Goal: Information Seeking & Learning: Learn about a topic

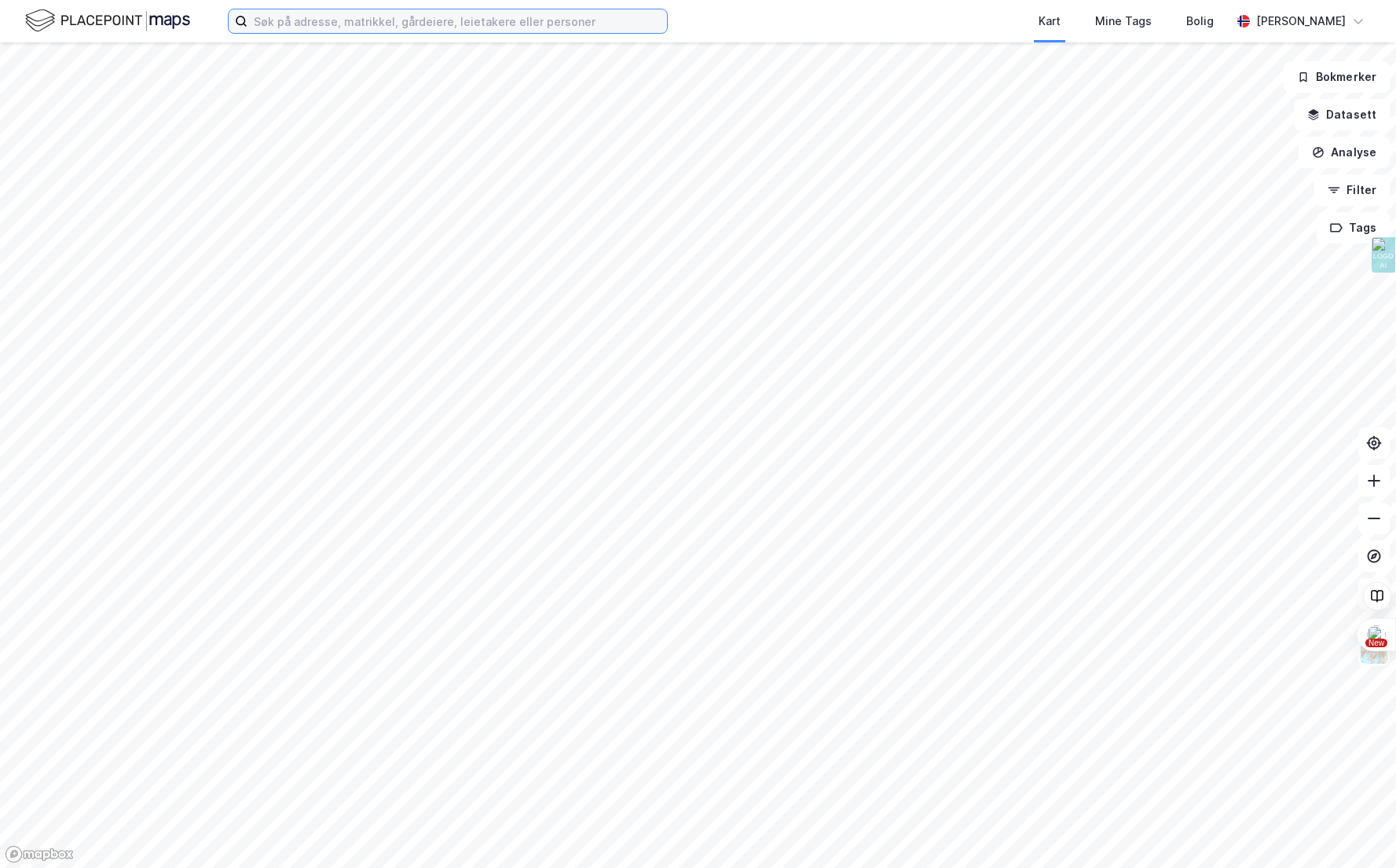
click at [304, 25] on input at bounding box center [457, 21] width 419 height 23
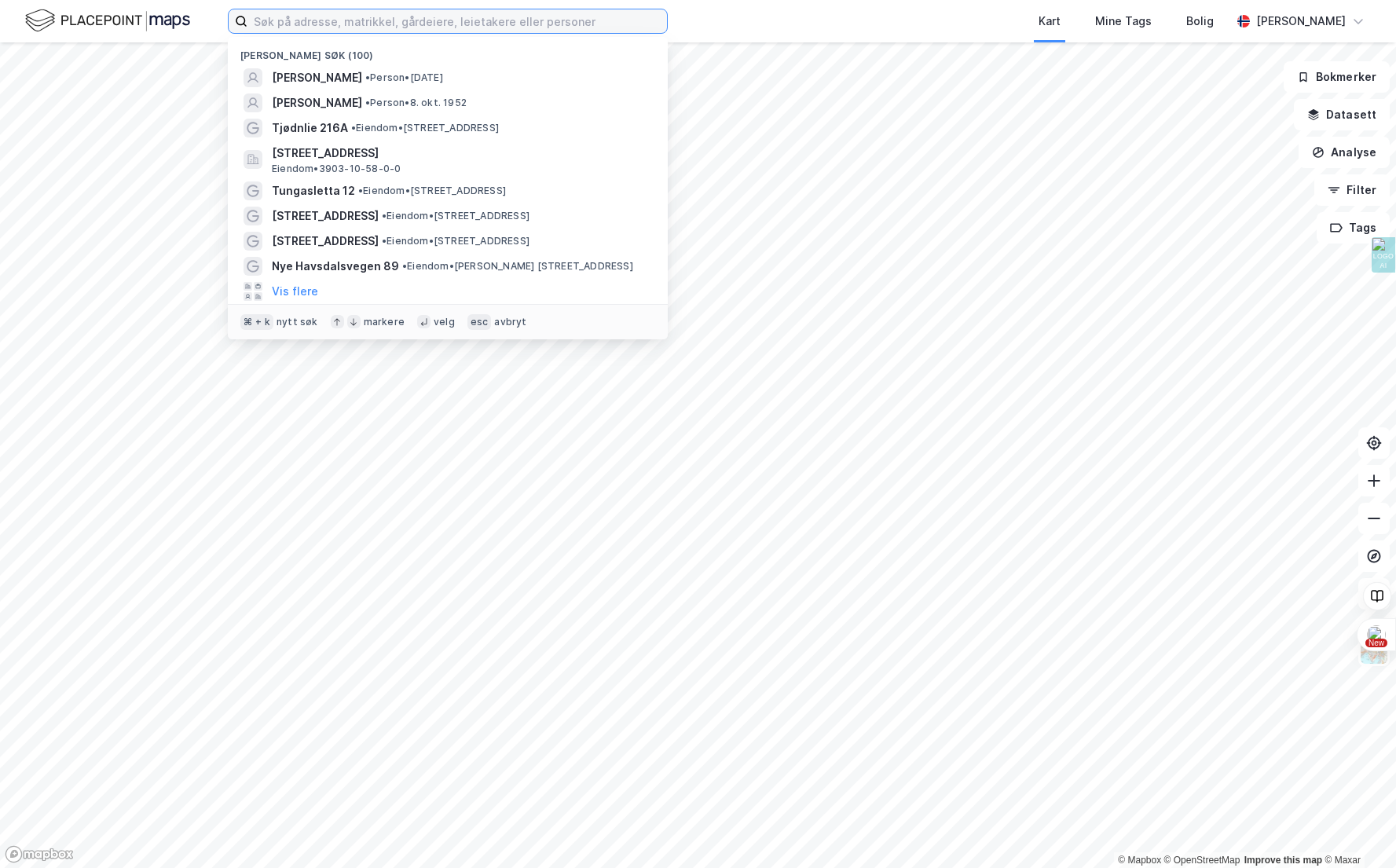
paste input "[PERSON_NAME]"
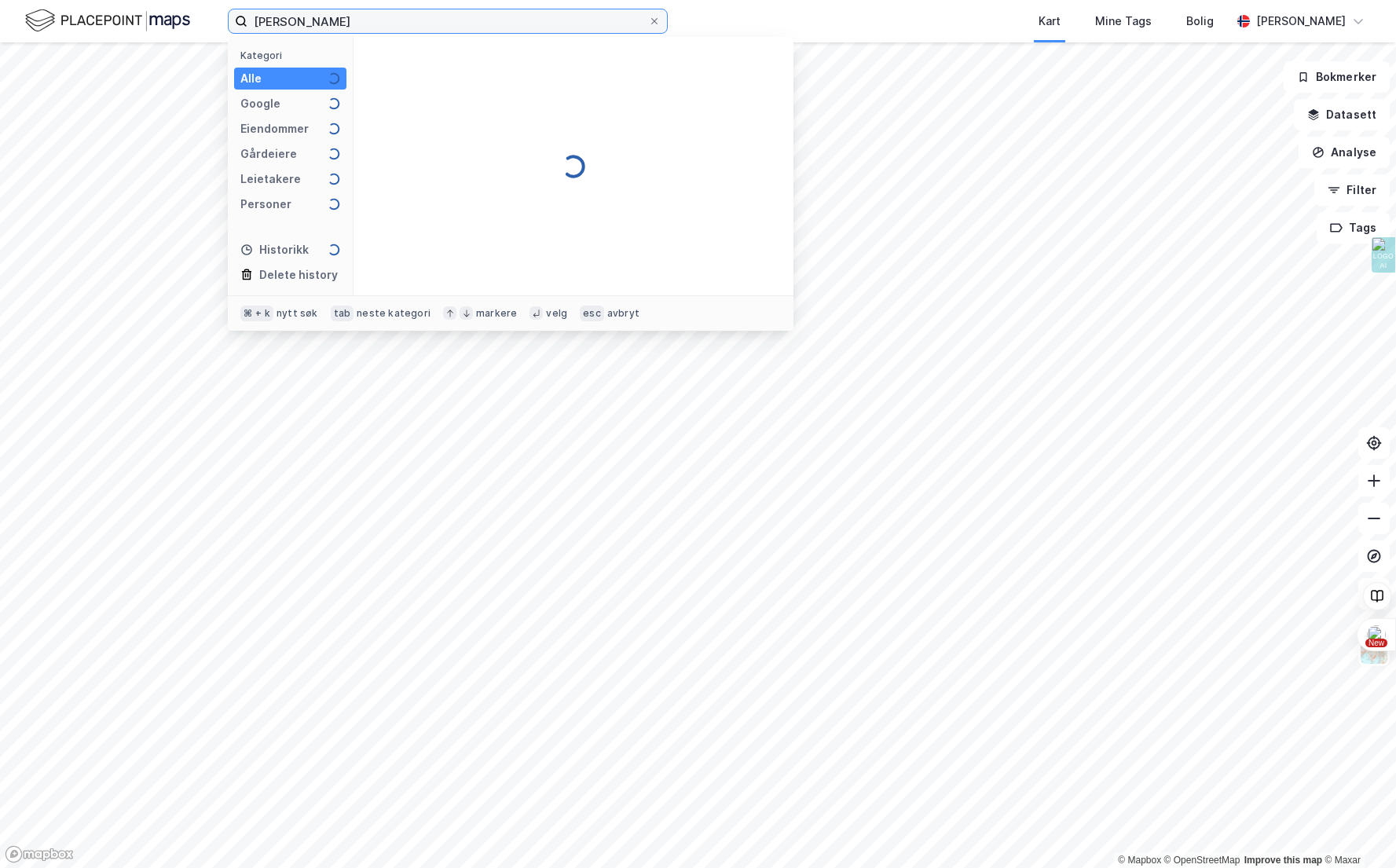
type input "[PERSON_NAME]"
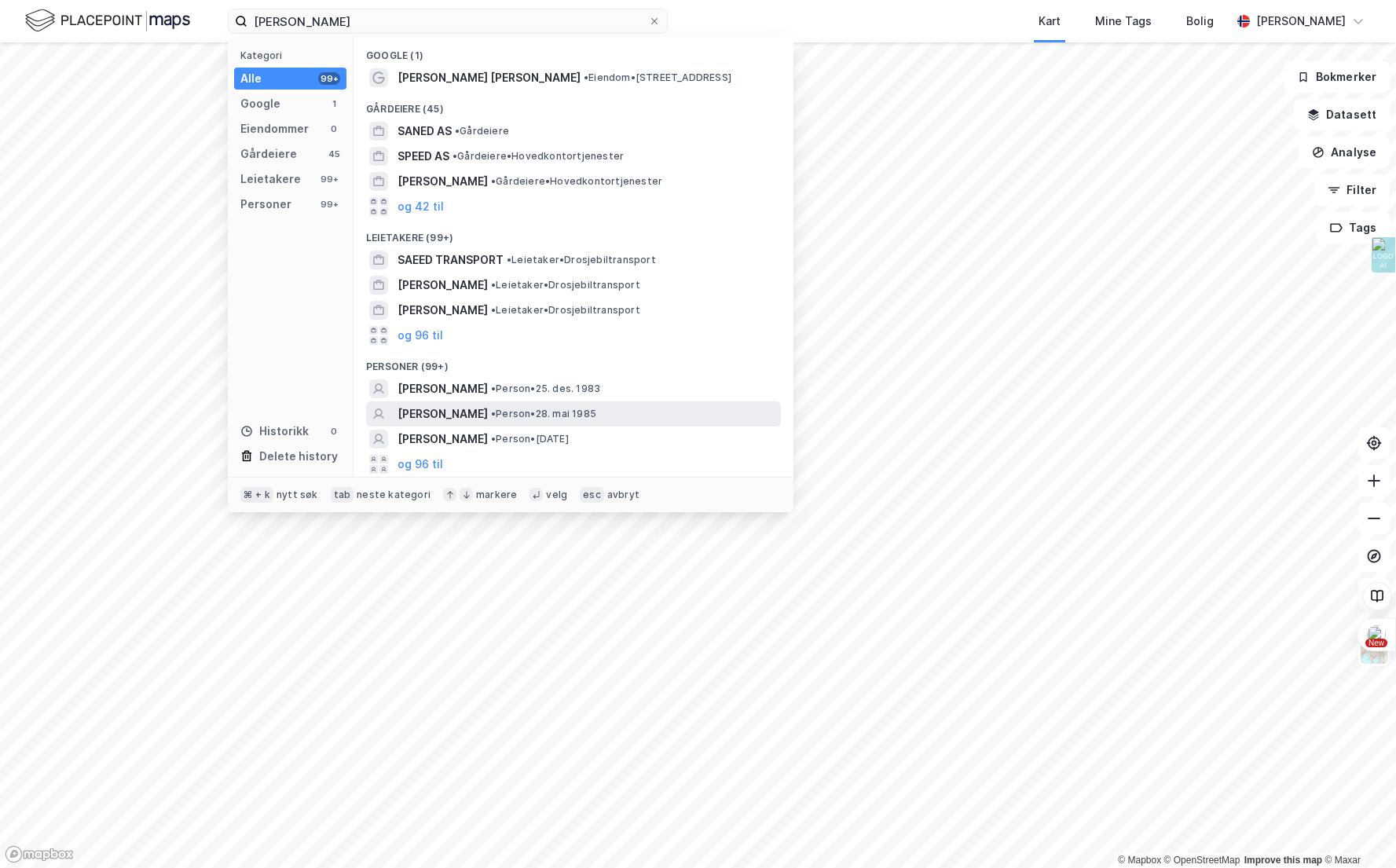
click at [470, 424] on div "[PERSON_NAME] • Person • 28. mai 1985" at bounding box center [573, 414] width 415 height 25
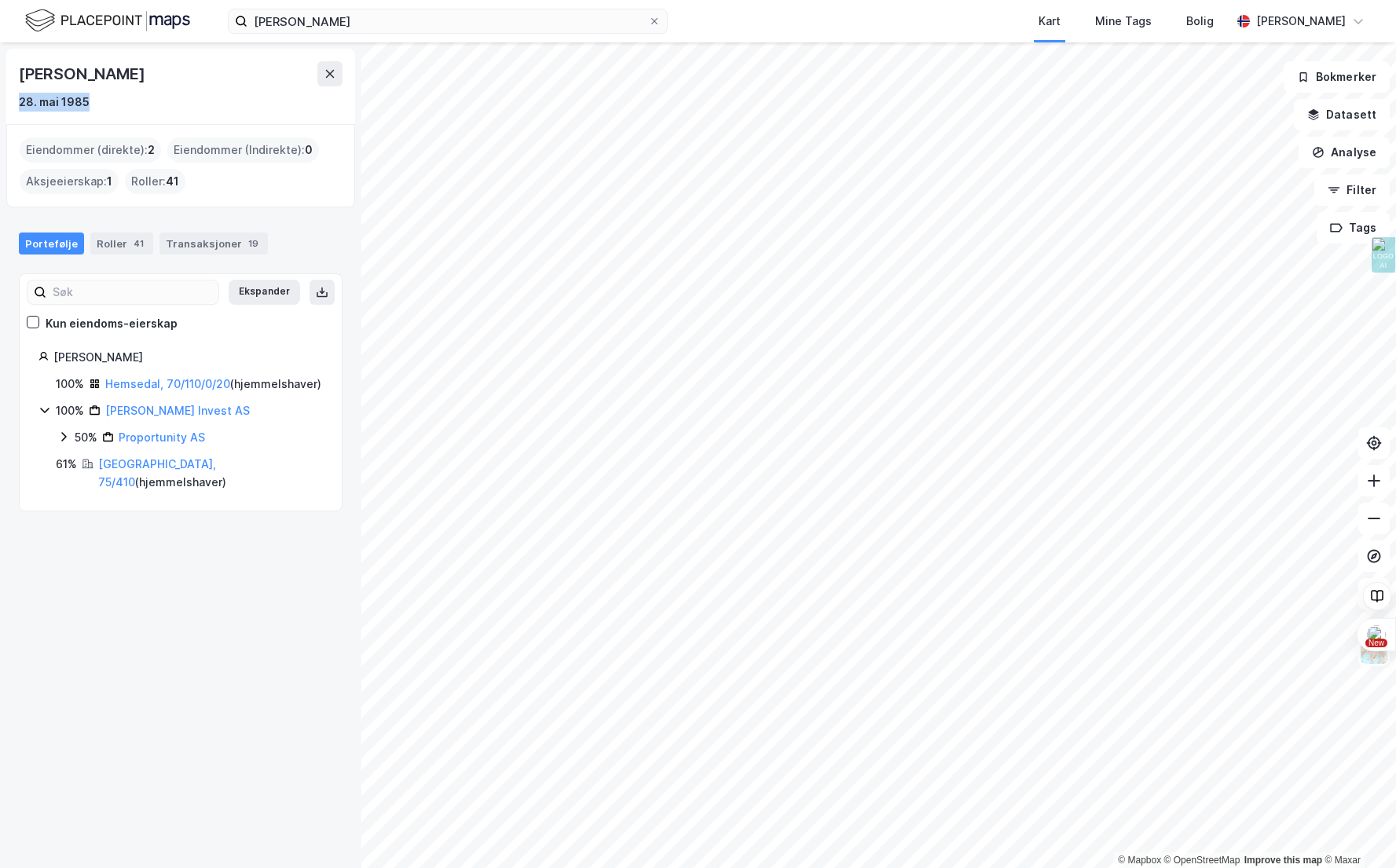
drag, startPoint x: 16, startPoint y: 103, endPoint x: 148, endPoint y: 109, distance: 132.1
click at [148, 109] on div "[PERSON_NAME] 28. mai 1985" at bounding box center [181, 87] width 349 height 75
click at [83, 108] on div "28. mai 1985" at bounding box center [54, 102] width 70 height 19
drag, startPoint x: 83, startPoint y: 108, endPoint x: 12, endPoint y: 105, distance: 71.1
click at [13, 105] on div "[PERSON_NAME] 28. mai 1985" at bounding box center [181, 87] width 349 height 75
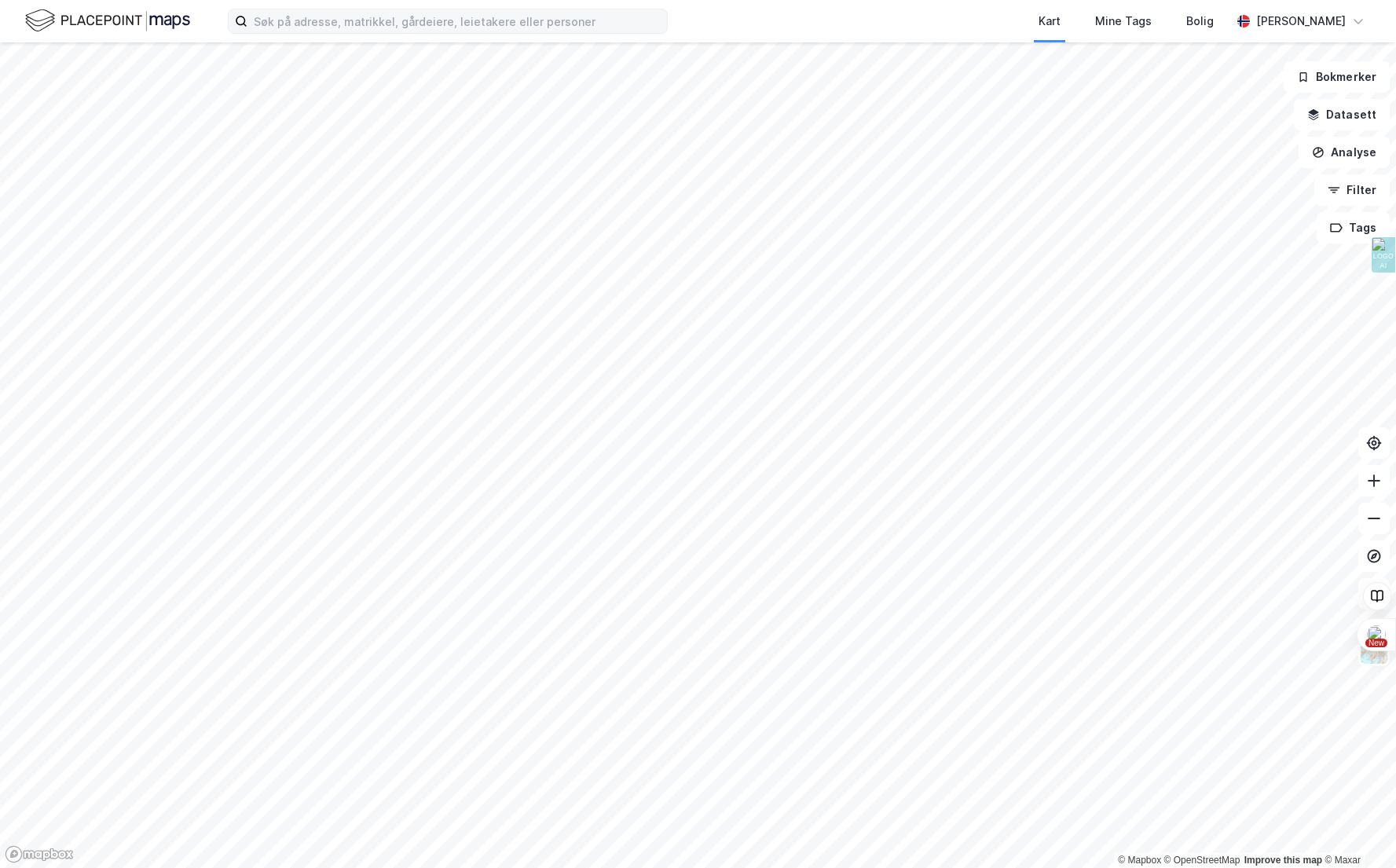
click at [308, 13] on label at bounding box center [447, 21] width 440 height 25
click at [308, 13] on input at bounding box center [457, 21] width 419 height 23
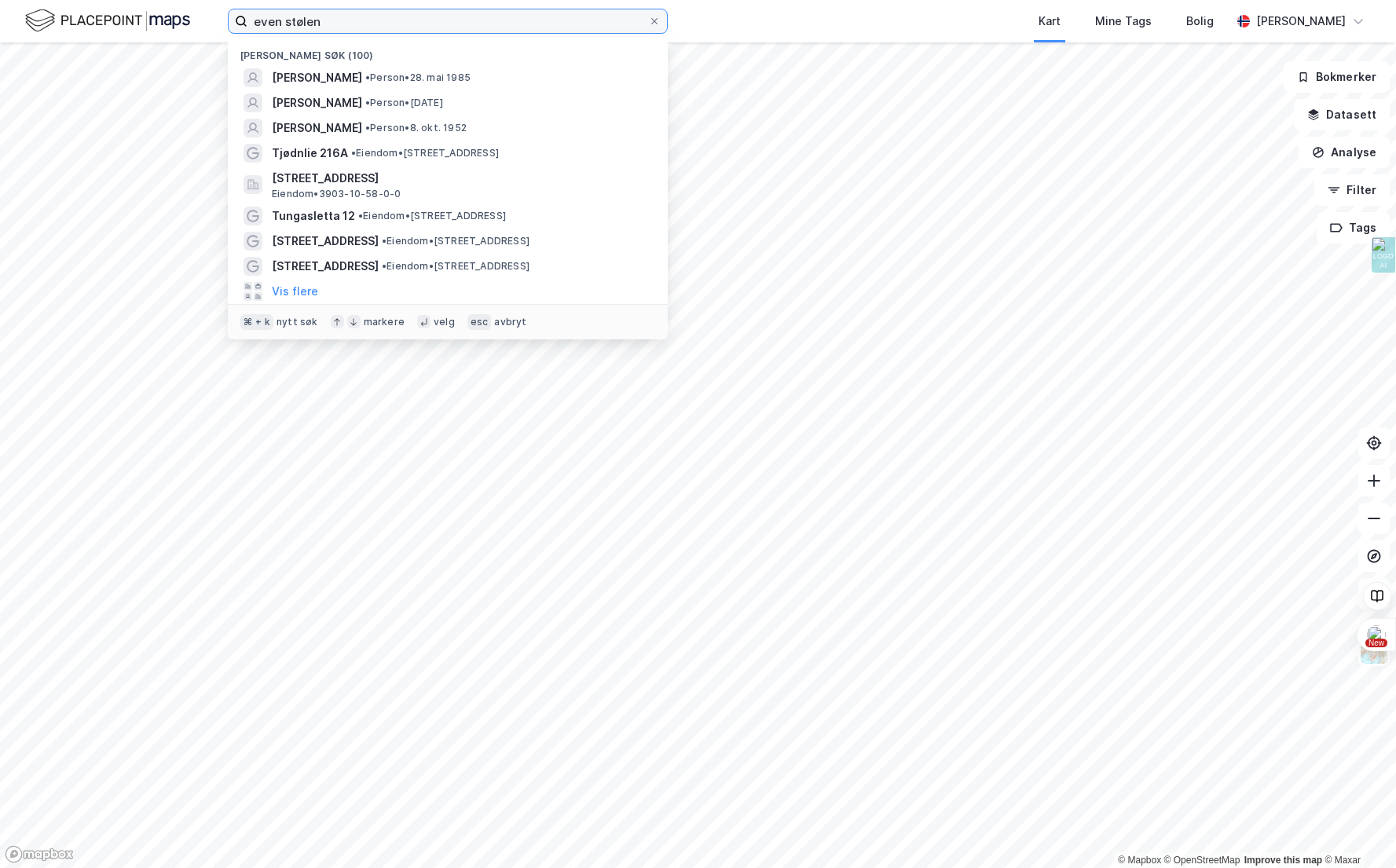
type input "even stølen"
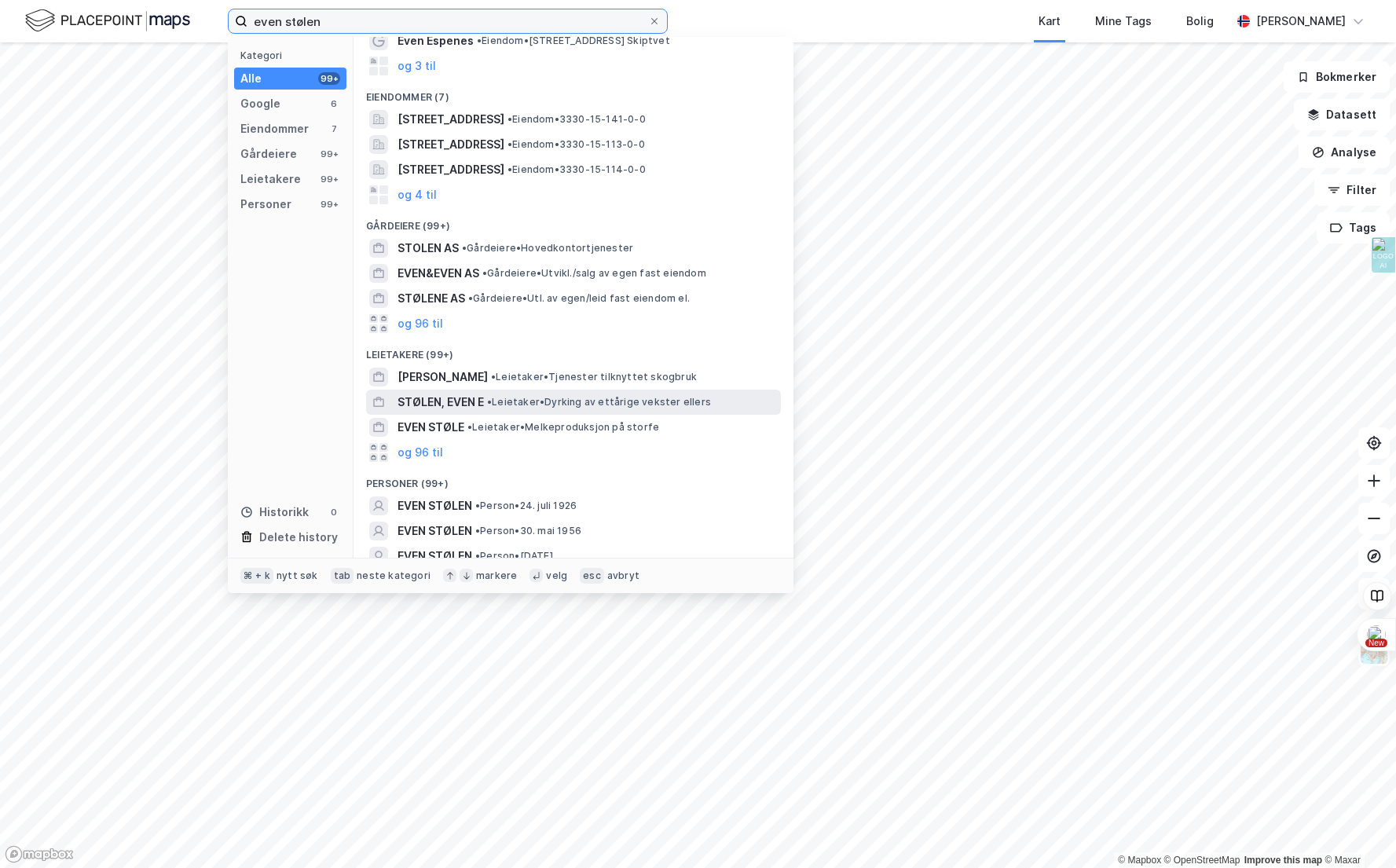
scroll to position [123, 0]
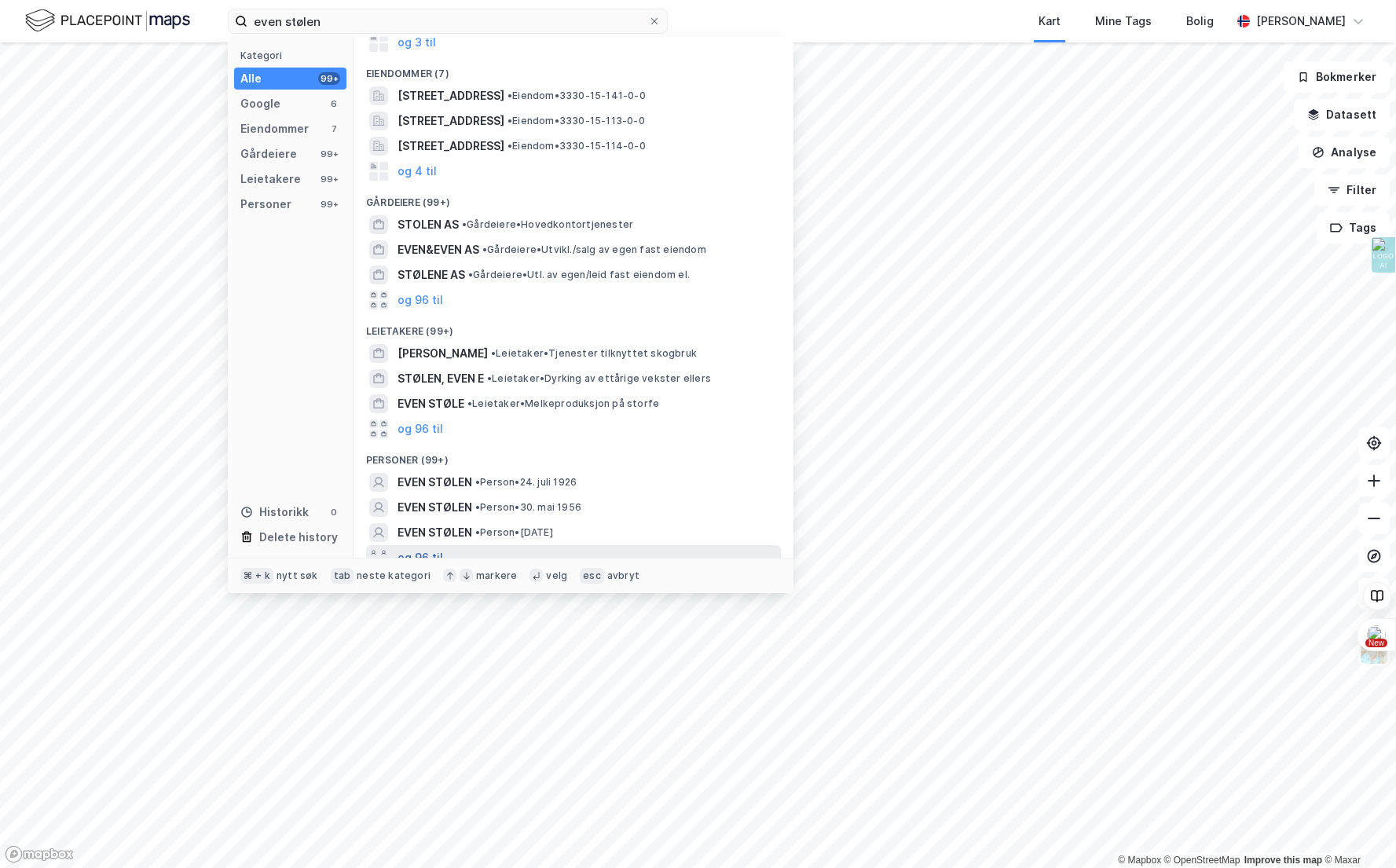
click at [419, 548] on button "og 96 til" at bounding box center [420, 558] width 45 height 19
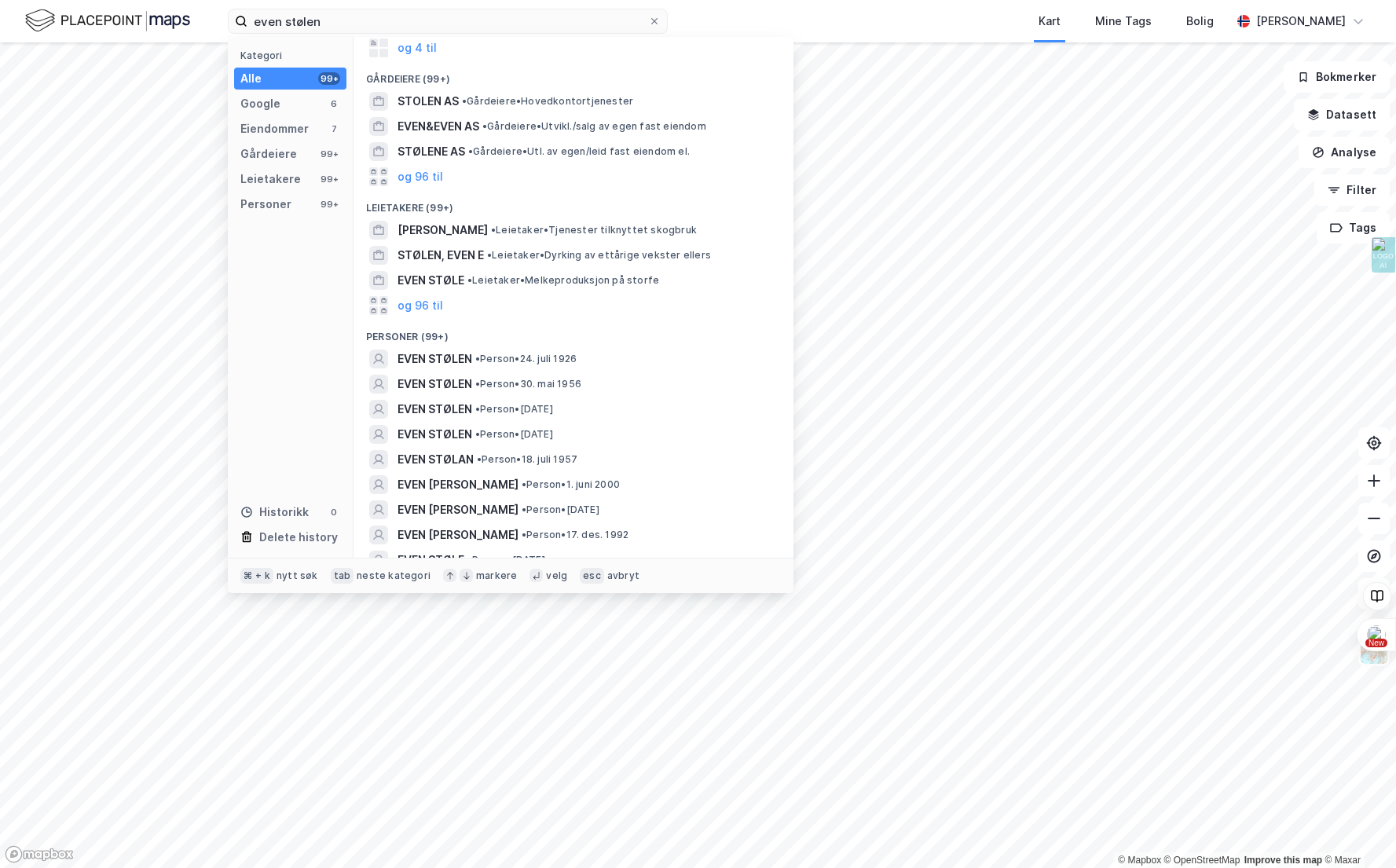
scroll to position [258, 0]
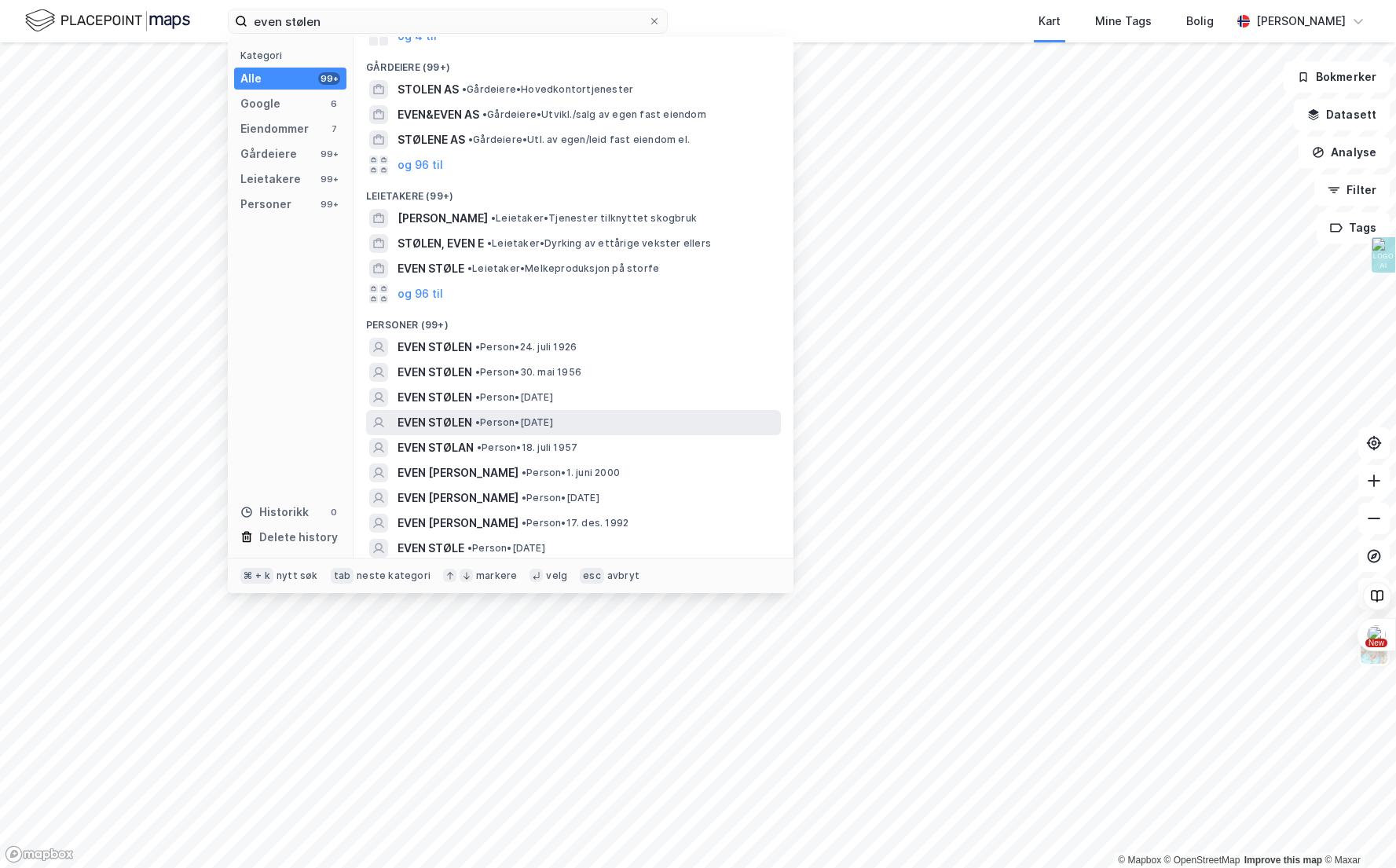
click at [511, 416] on span "• Person • 28. jan. 1998" at bounding box center [514, 422] width 78 height 13
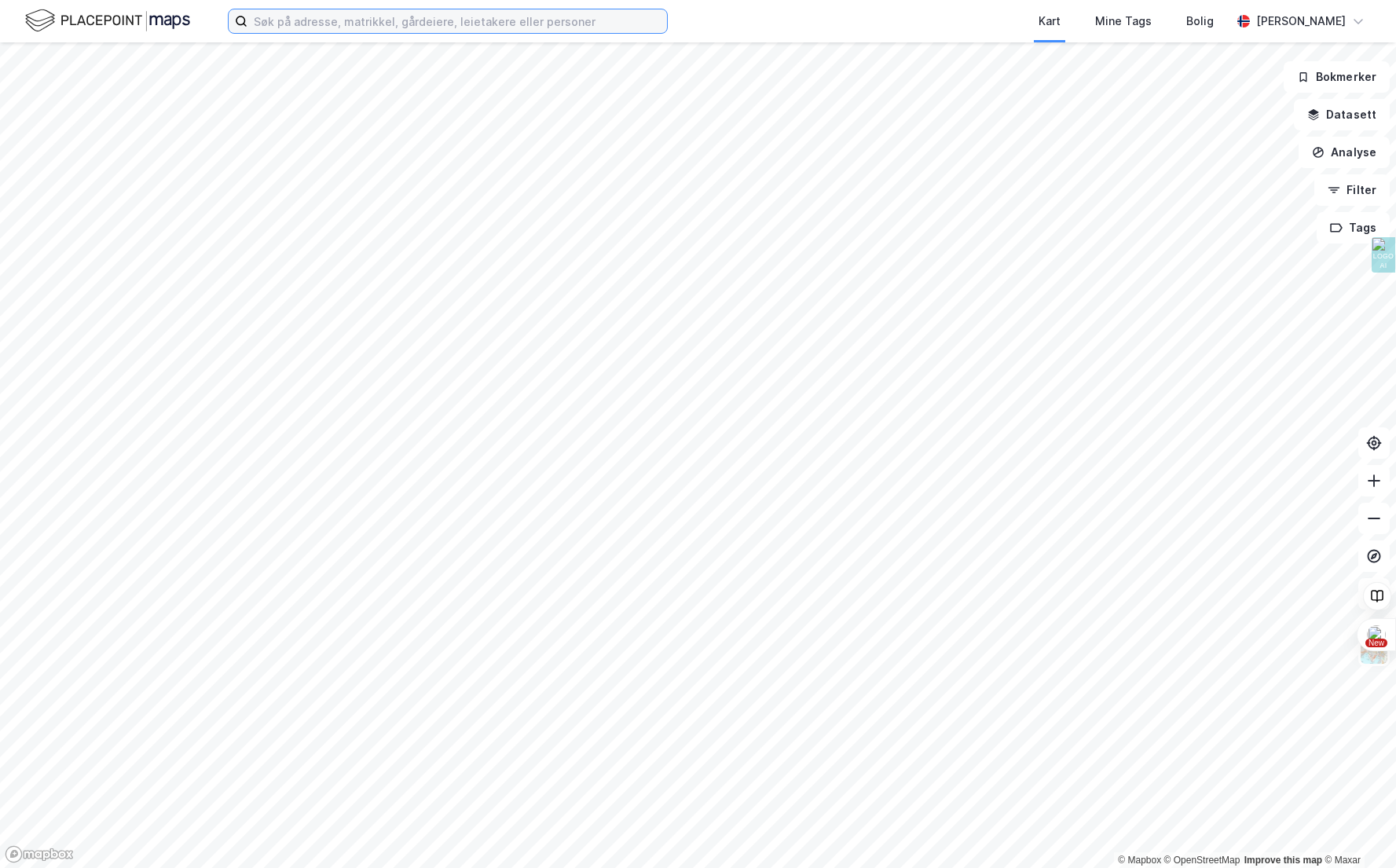
click at [339, 24] on input at bounding box center [457, 21] width 419 height 23
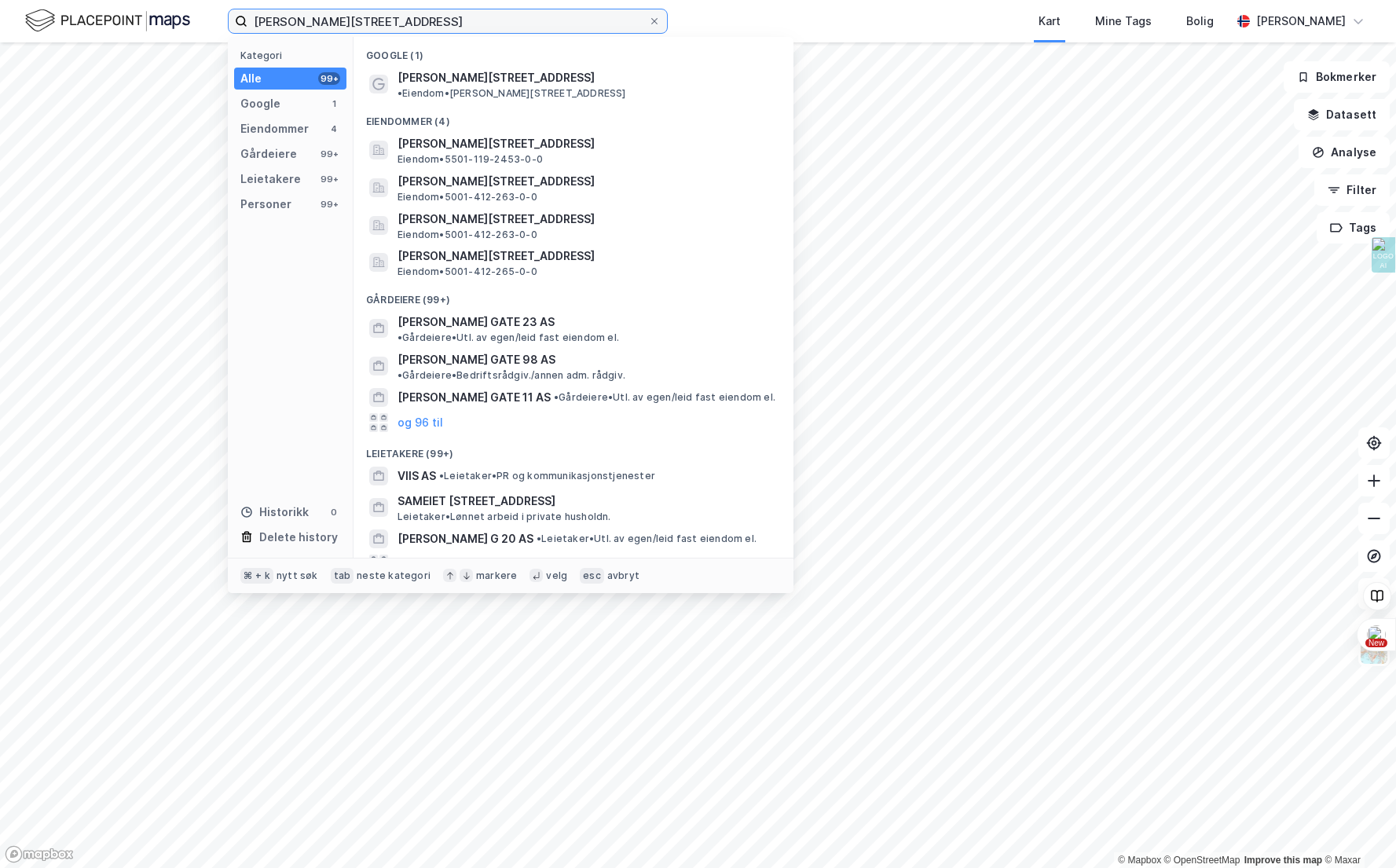
type input "[PERSON_NAME][STREET_ADDRESS]"
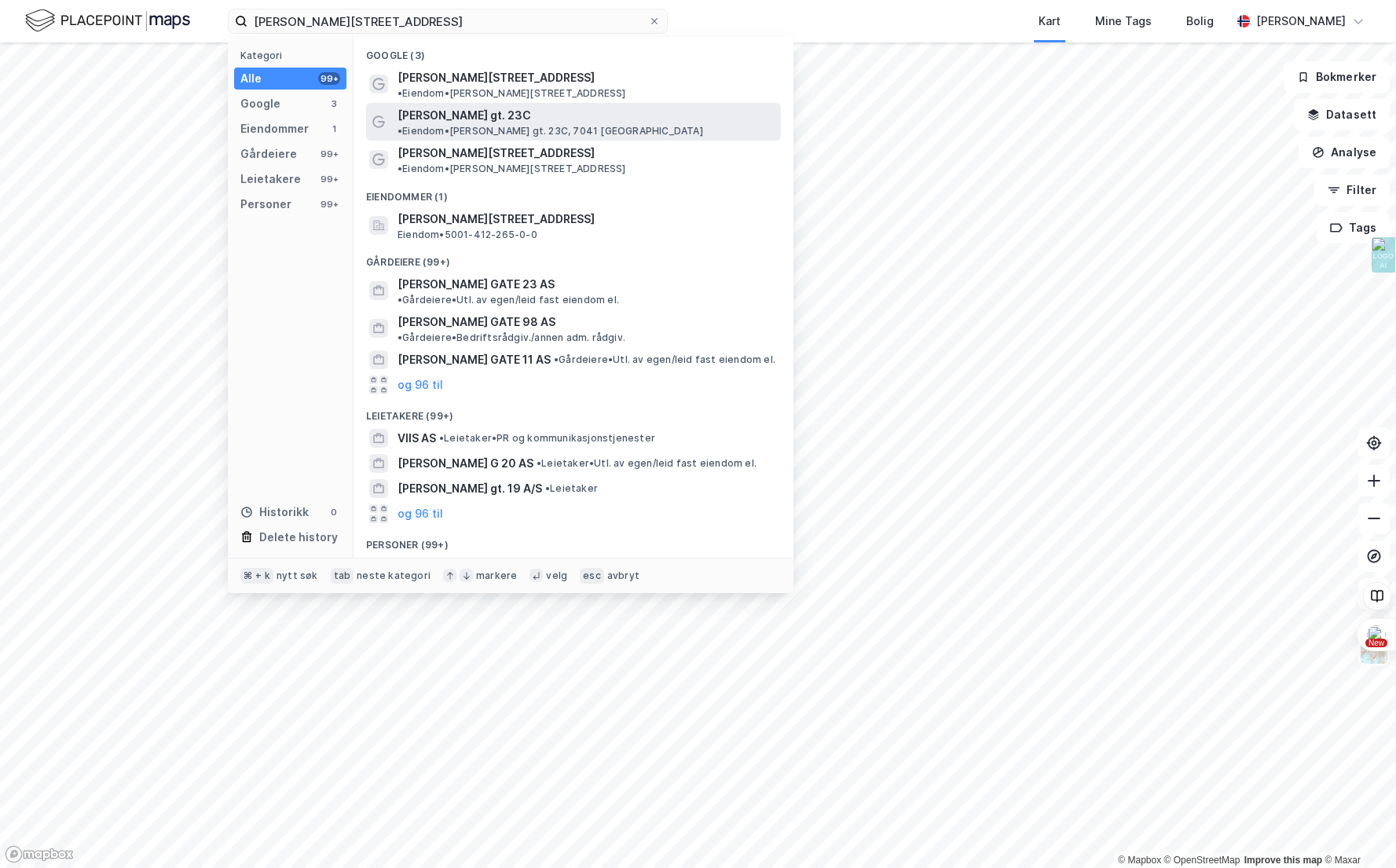
click at [403, 125] on span "•" at bounding box center [400, 131] width 5 height 12
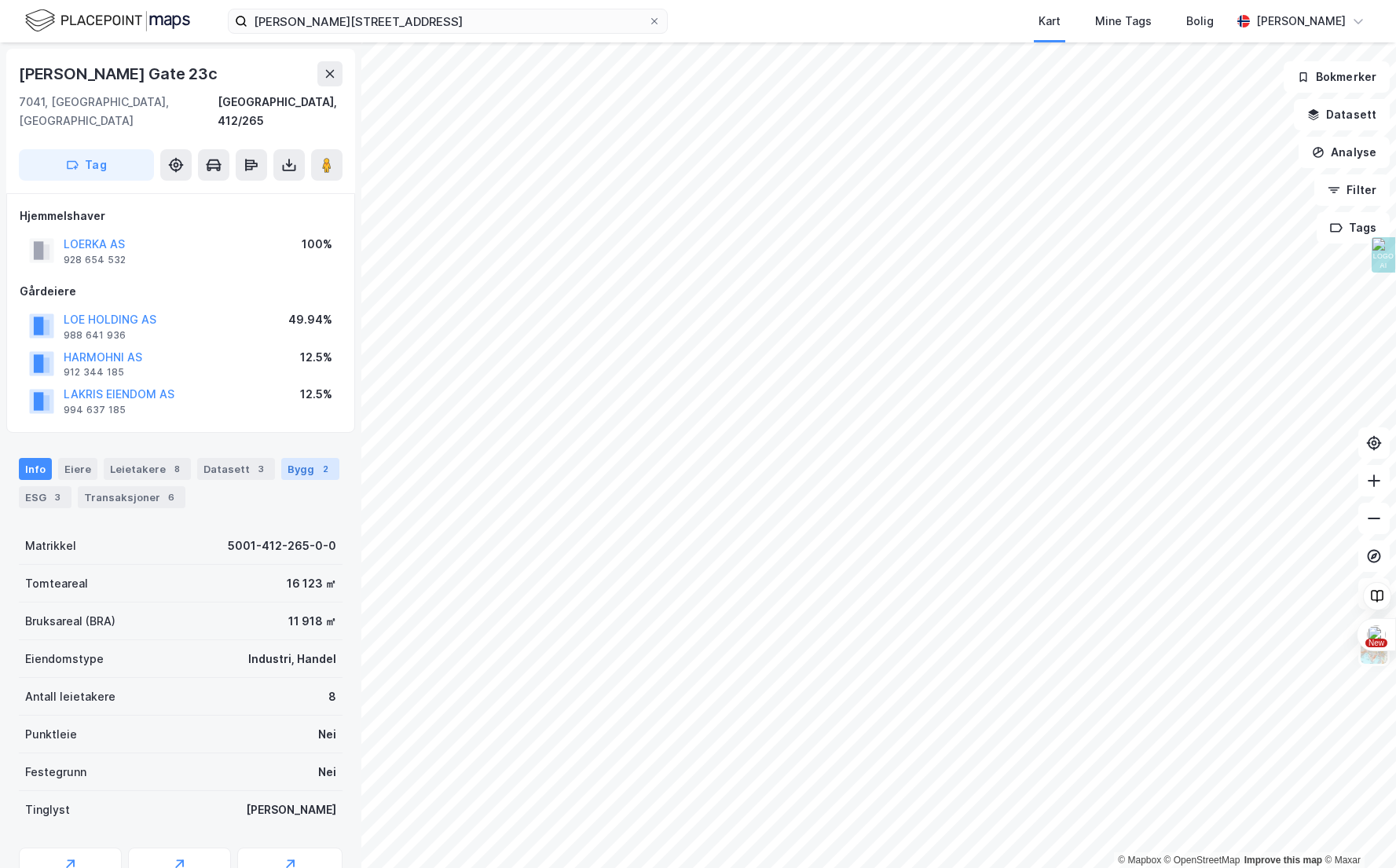
click at [288, 458] on div "Bygg 2" at bounding box center [310, 468] width 58 height 22
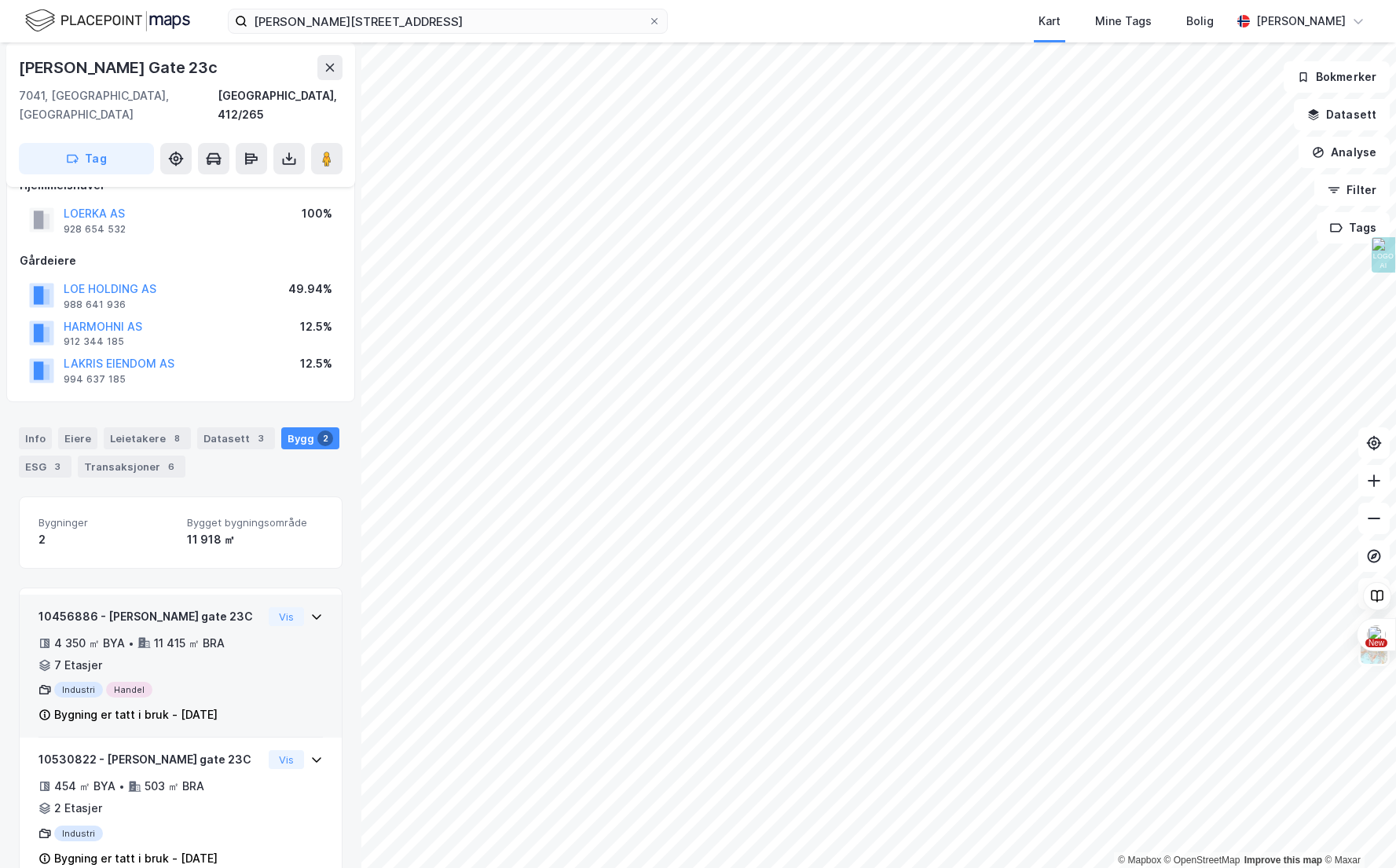
scroll to position [50, 0]
